Goal: Complete application form

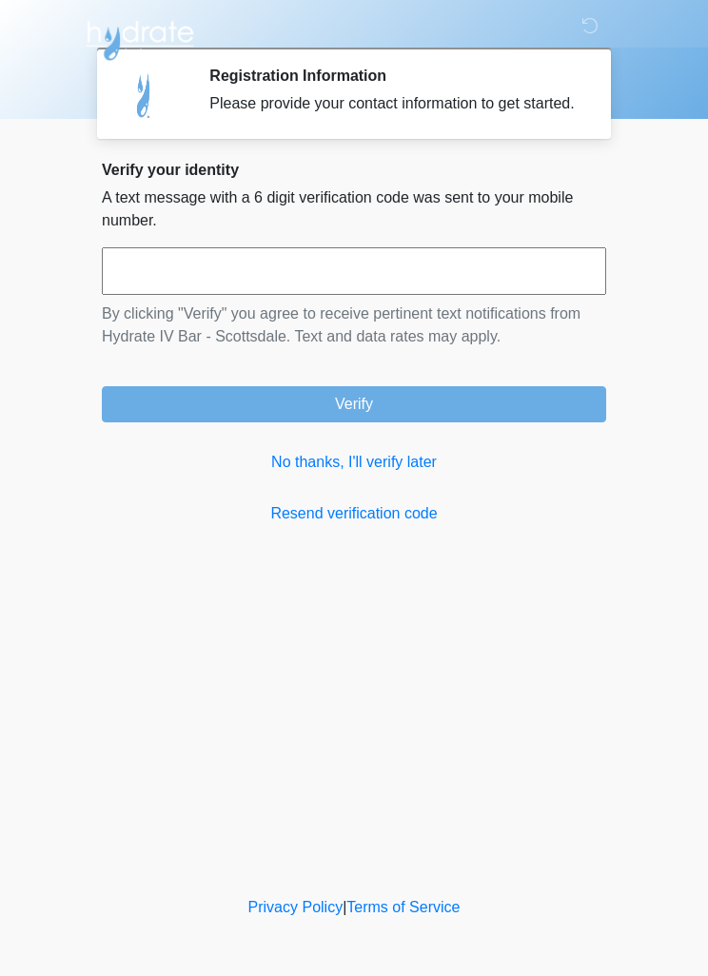
click at [415, 268] on input "text" at bounding box center [354, 271] width 504 height 48
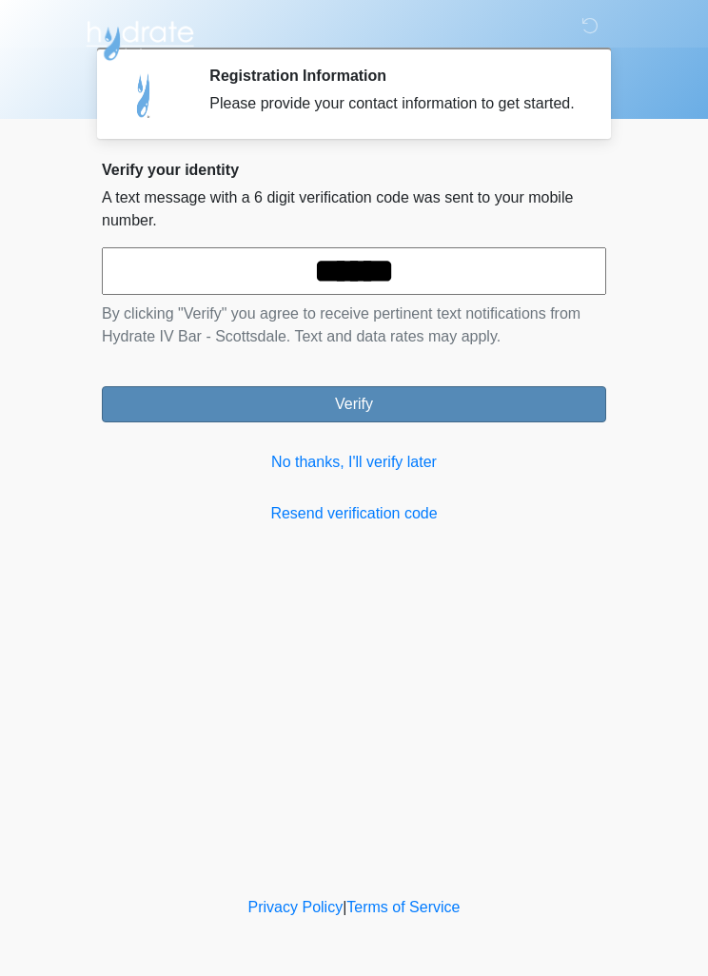
type input "******"
click at [396, 422] on button "Verify" at bounding box center [354, 404] width 504 height 36
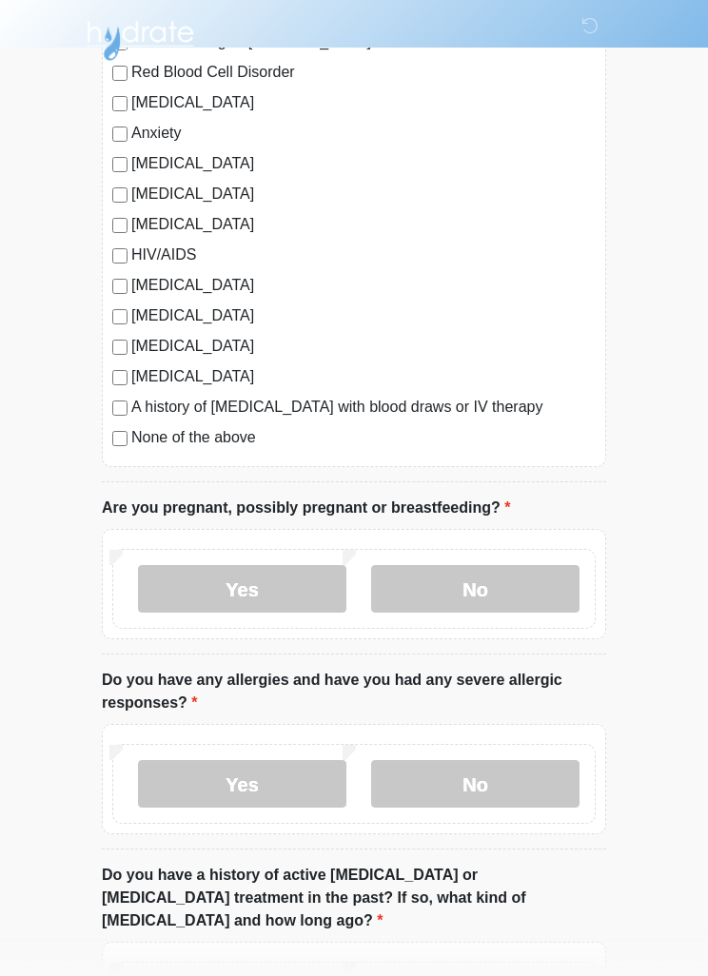
scroll to position [335, 0]
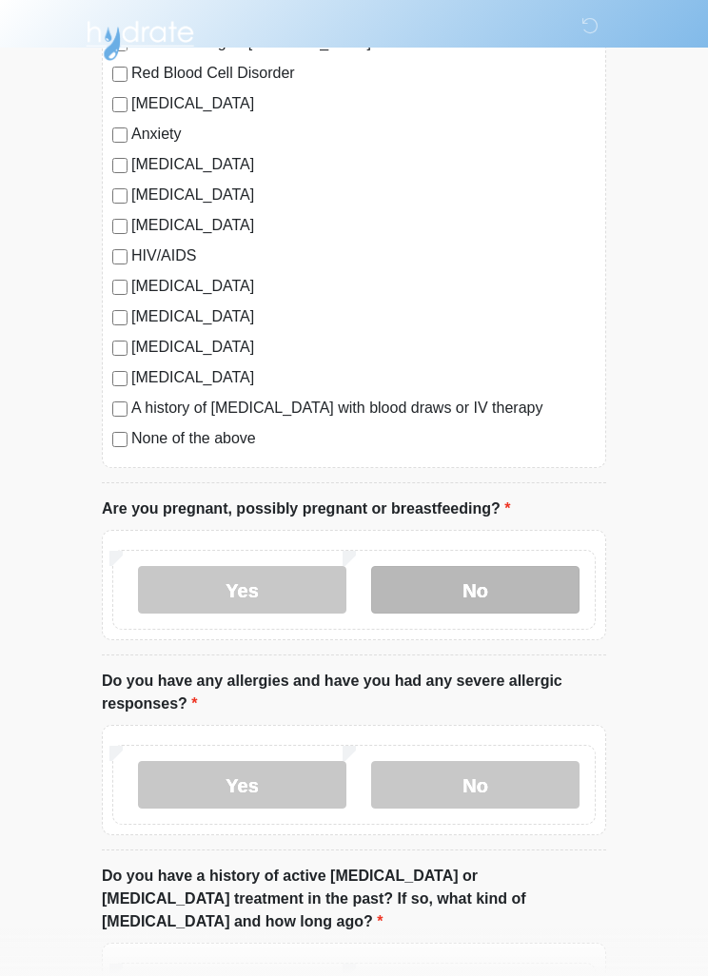
click at [456, 599] on label "No" at bounding box center [475, 590] width 208 height 48
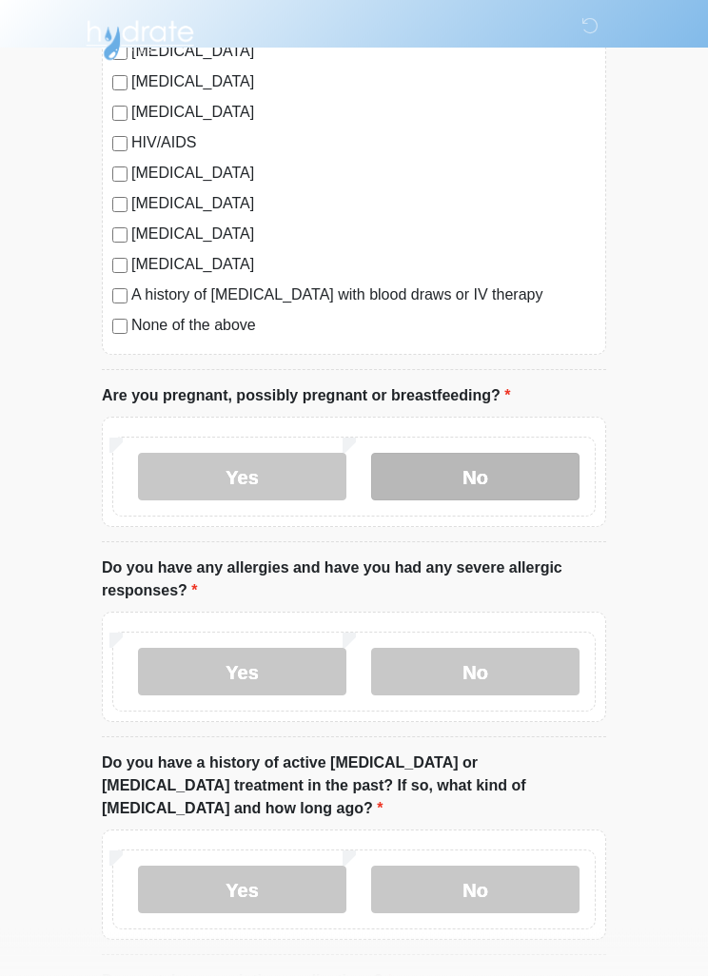
scroll to position [448, 0]
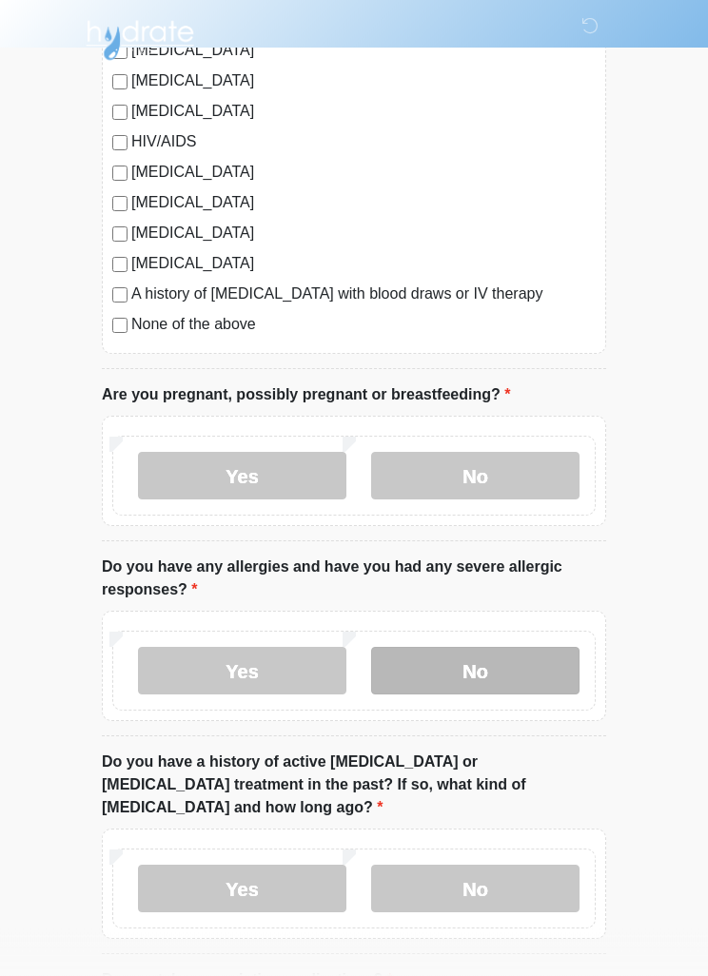
click at [448, 677] on label "No" at bounding box center [475, 672] width 208 height 48
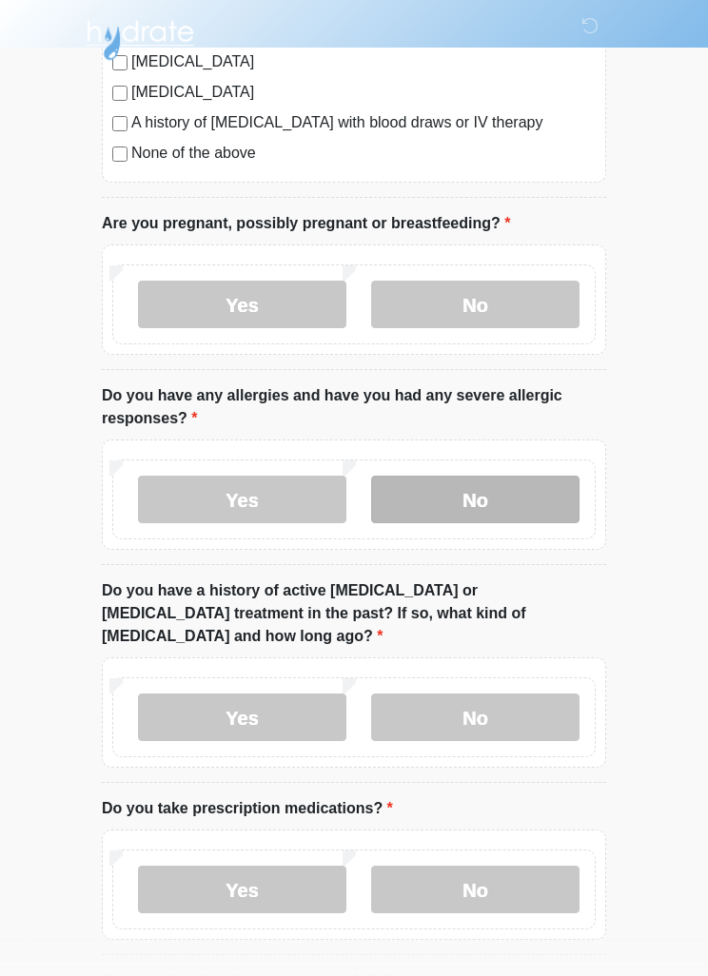
scroll to position [619, 0]
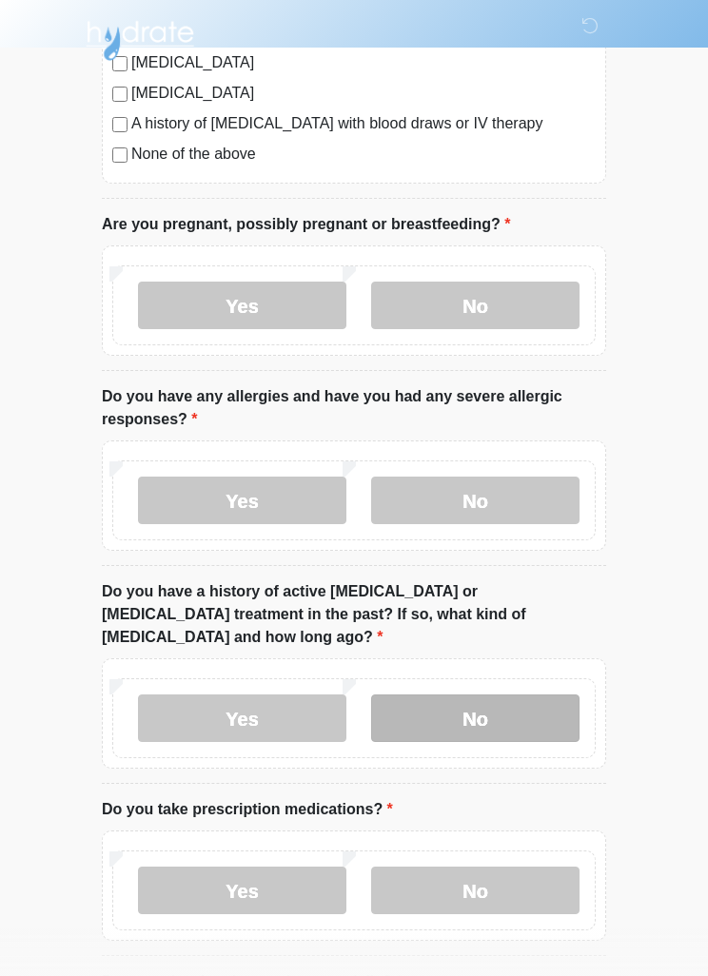
click at [441, 700] on label "No" at bounding box center [475, 718] width 208 height 48
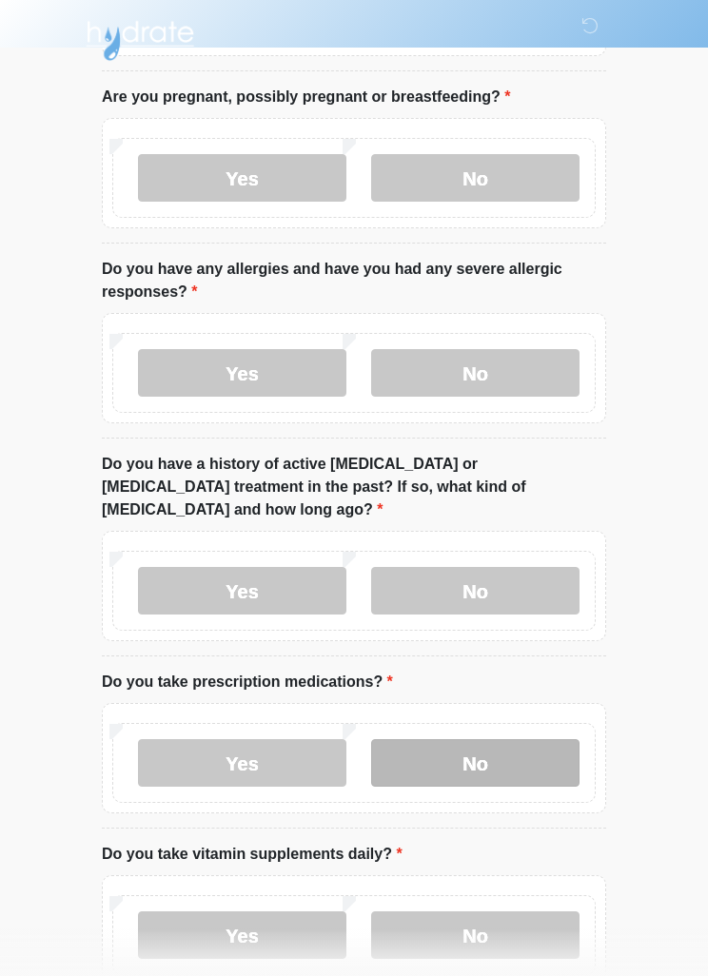
click at [449, 739] on label "No" at bounding box center [475, 763] width 208 height 48
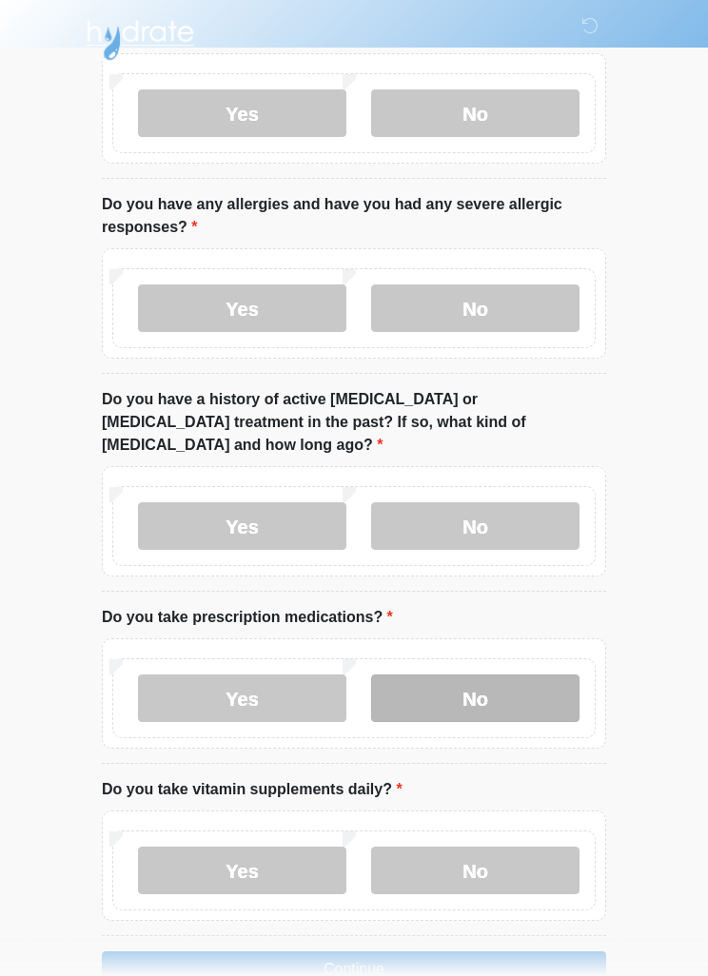
scroll to position [839, 0]
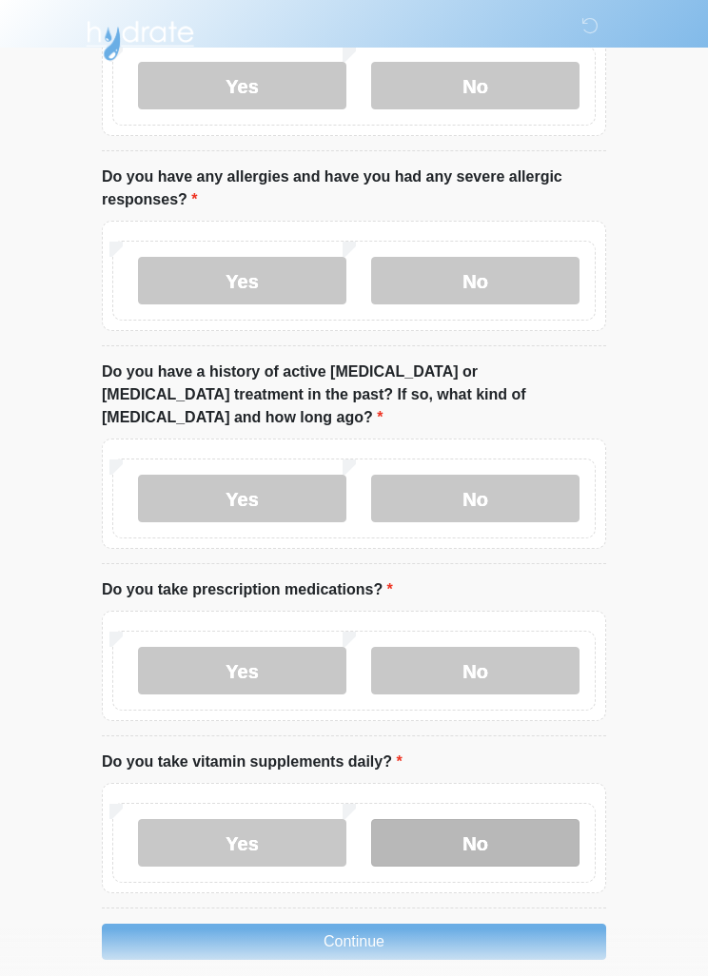
click at [451, 823] on label "No" at bounding box center [475, 843] width 208 height 48
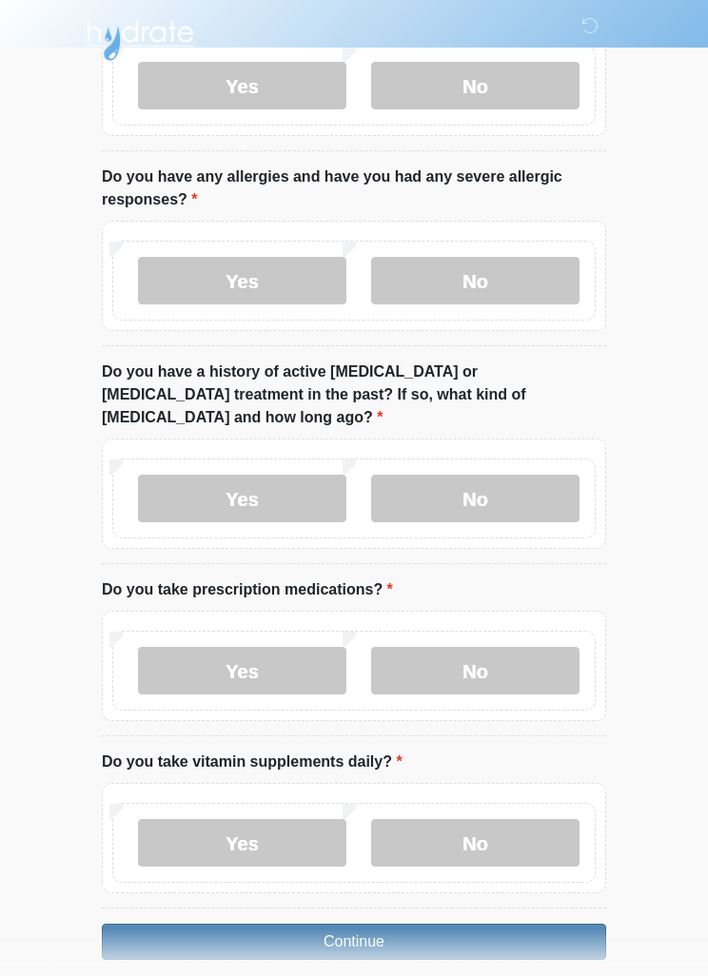
click at [266, 924] on button "Continue" at bounding box center [354, 942] width 504 height 36
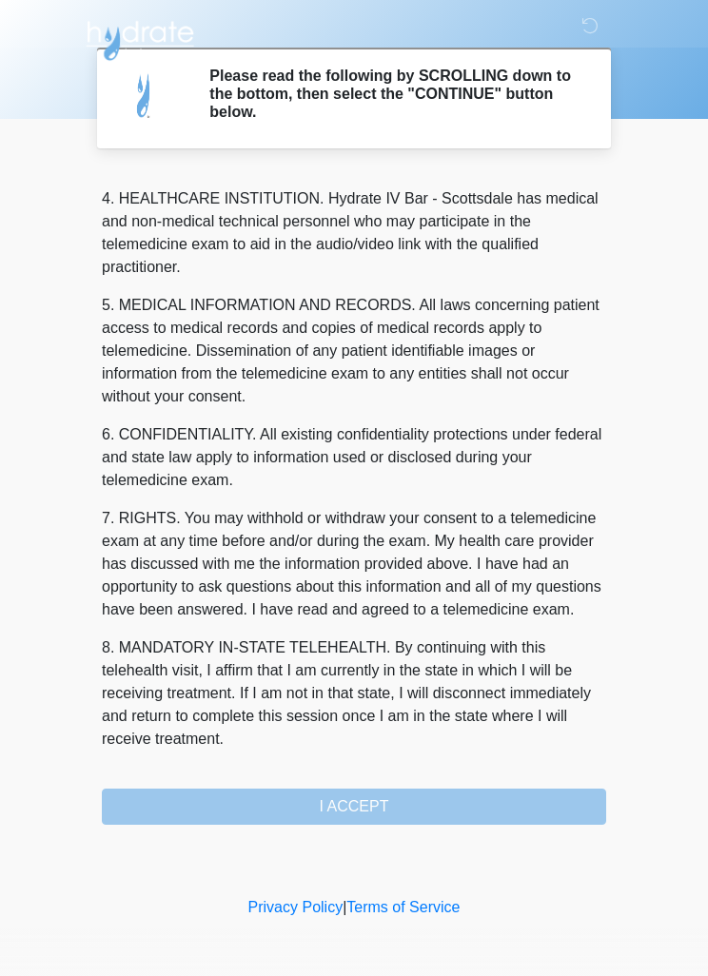
scroll to position [531, 0]
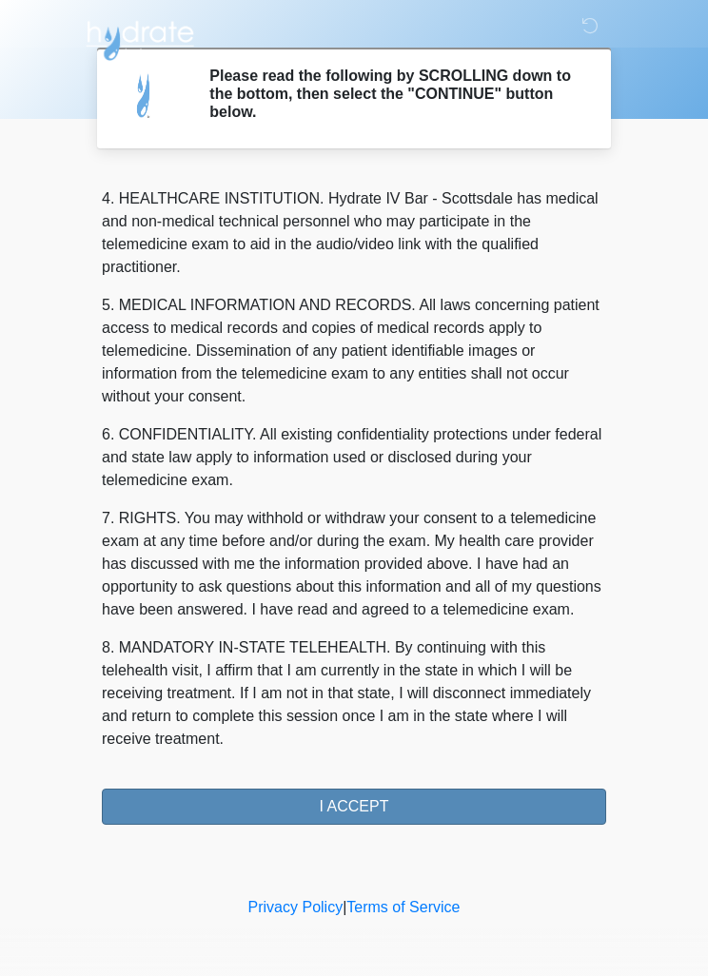
click at [238, 811] on button "I ACCEPT" at bounding box center [354, 806] width 504 height 36
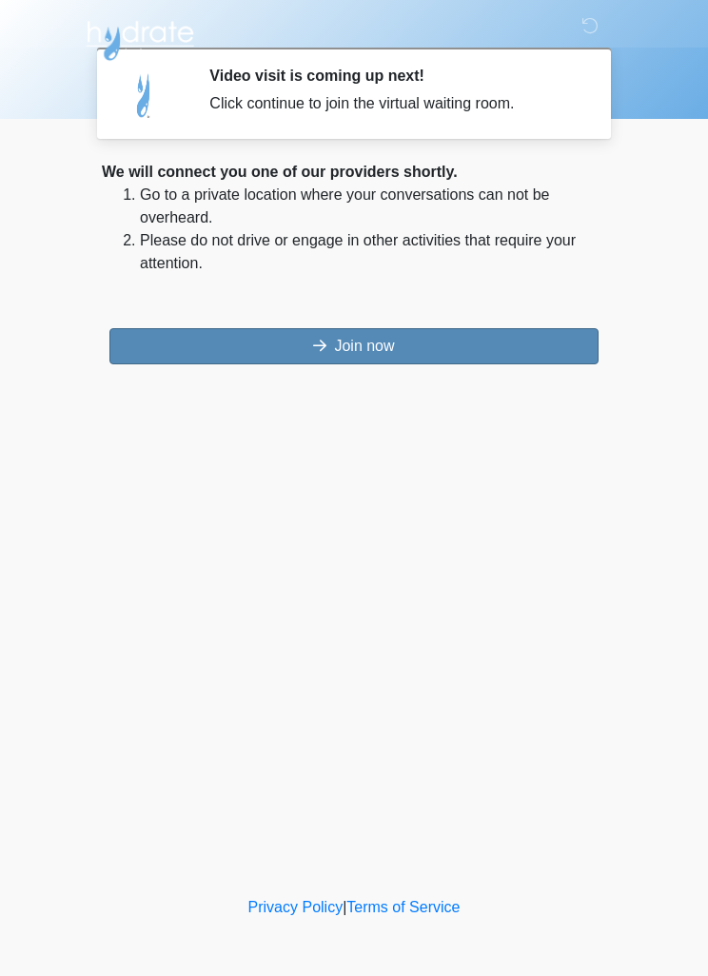
click at [524, 340] on button "Join now" at bounding box center [353, 346] width 489 height 36
